Goal: Find specific page/section: Find specific page/section

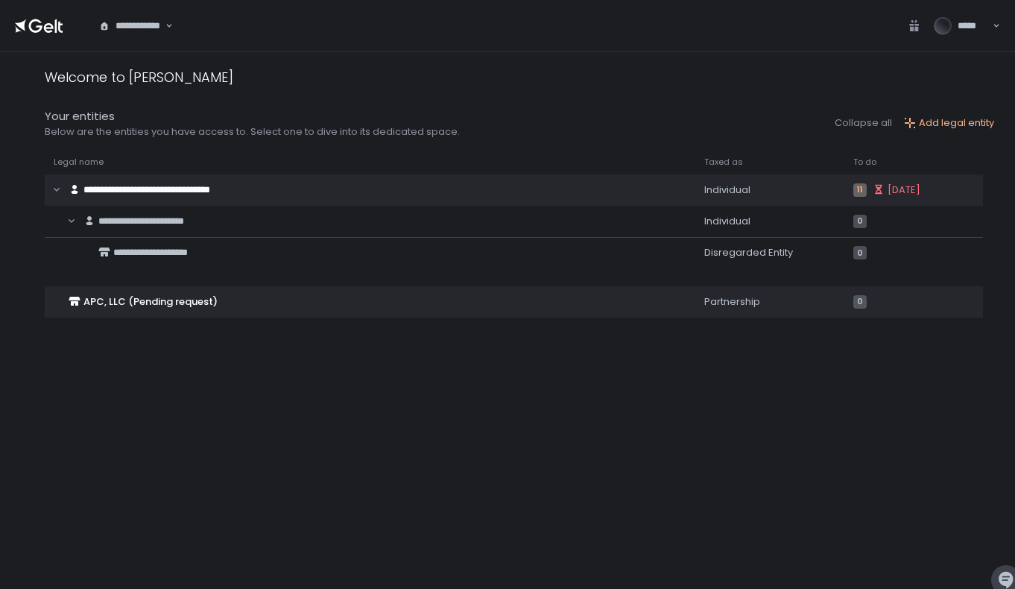
click at [136, 23] on div "**********" at bounding box center [132, 26] width 68 height 15
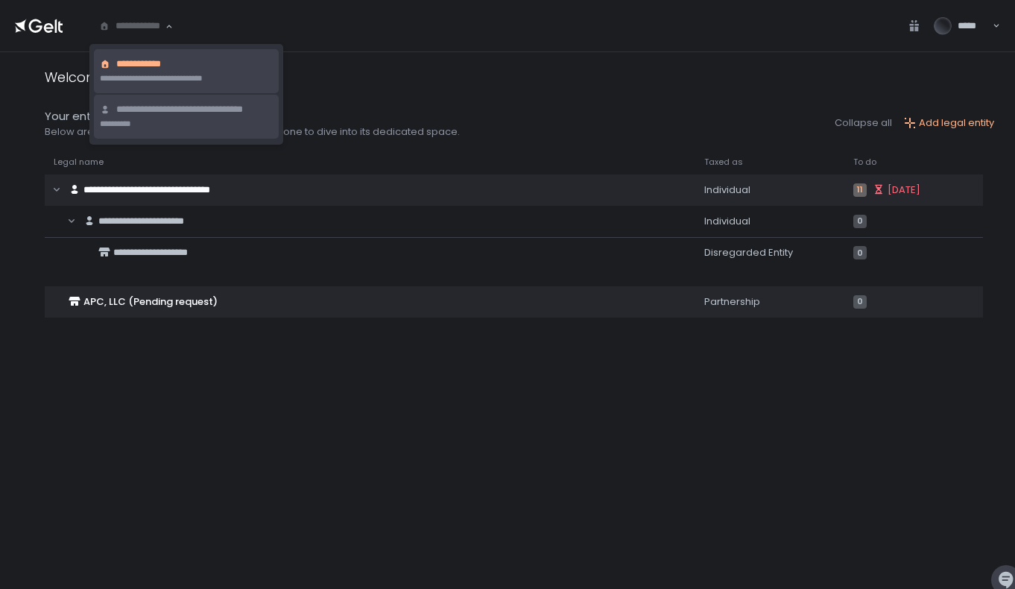
click at [175, 127] on li "**********" at bounding box center [186, 117] width 185 height 44
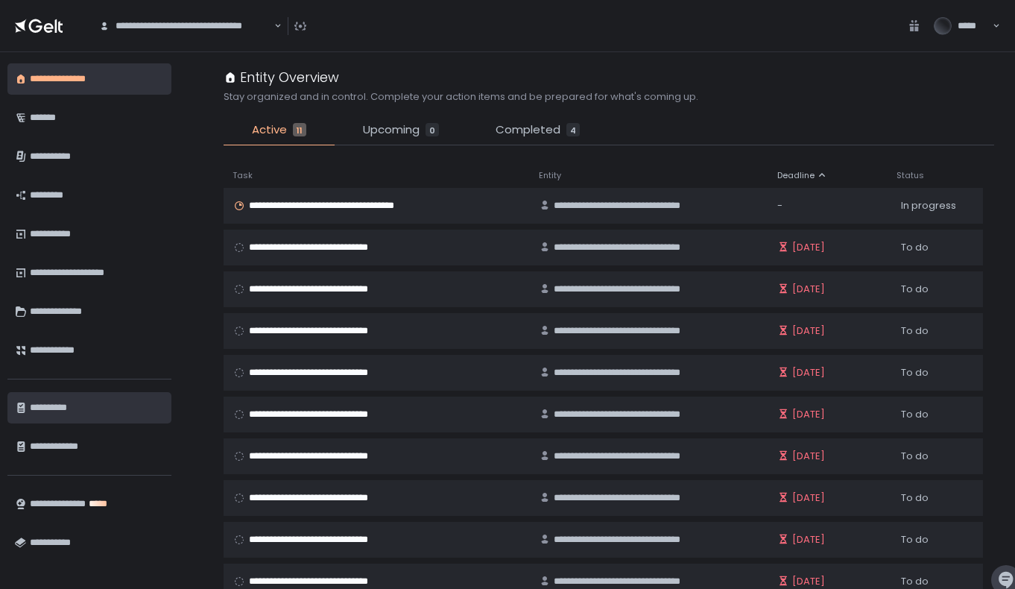
click at [63, 409] on div "**********" at bounding box center [97, 407] width 134 height 25
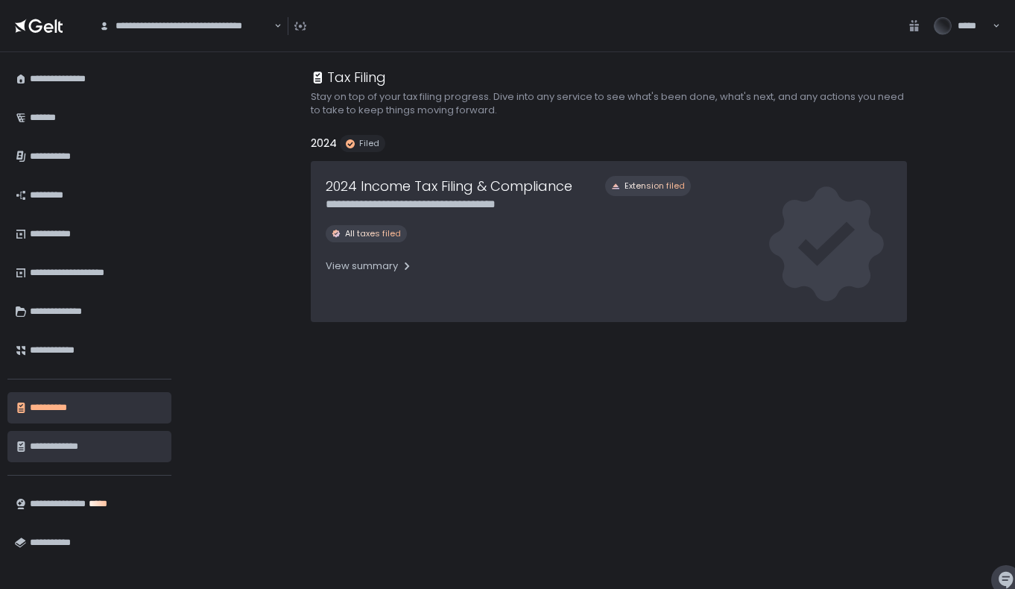
click at [84, 447] on div "**********" at bounding box center [97, 446] width 134 height 25
